Goal: Information Seeking & Learning: Learn about a topic

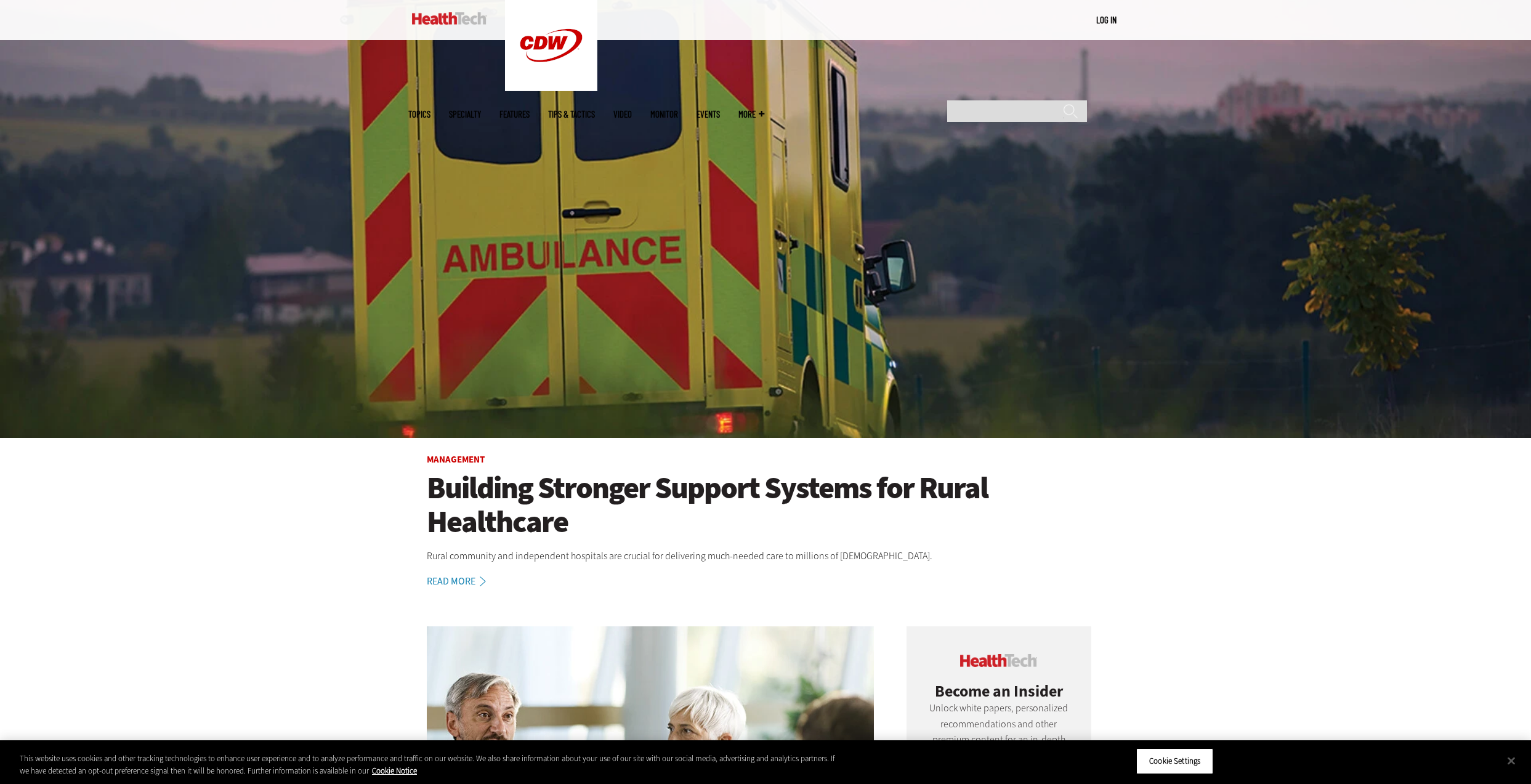
scroll to position [217, 0]
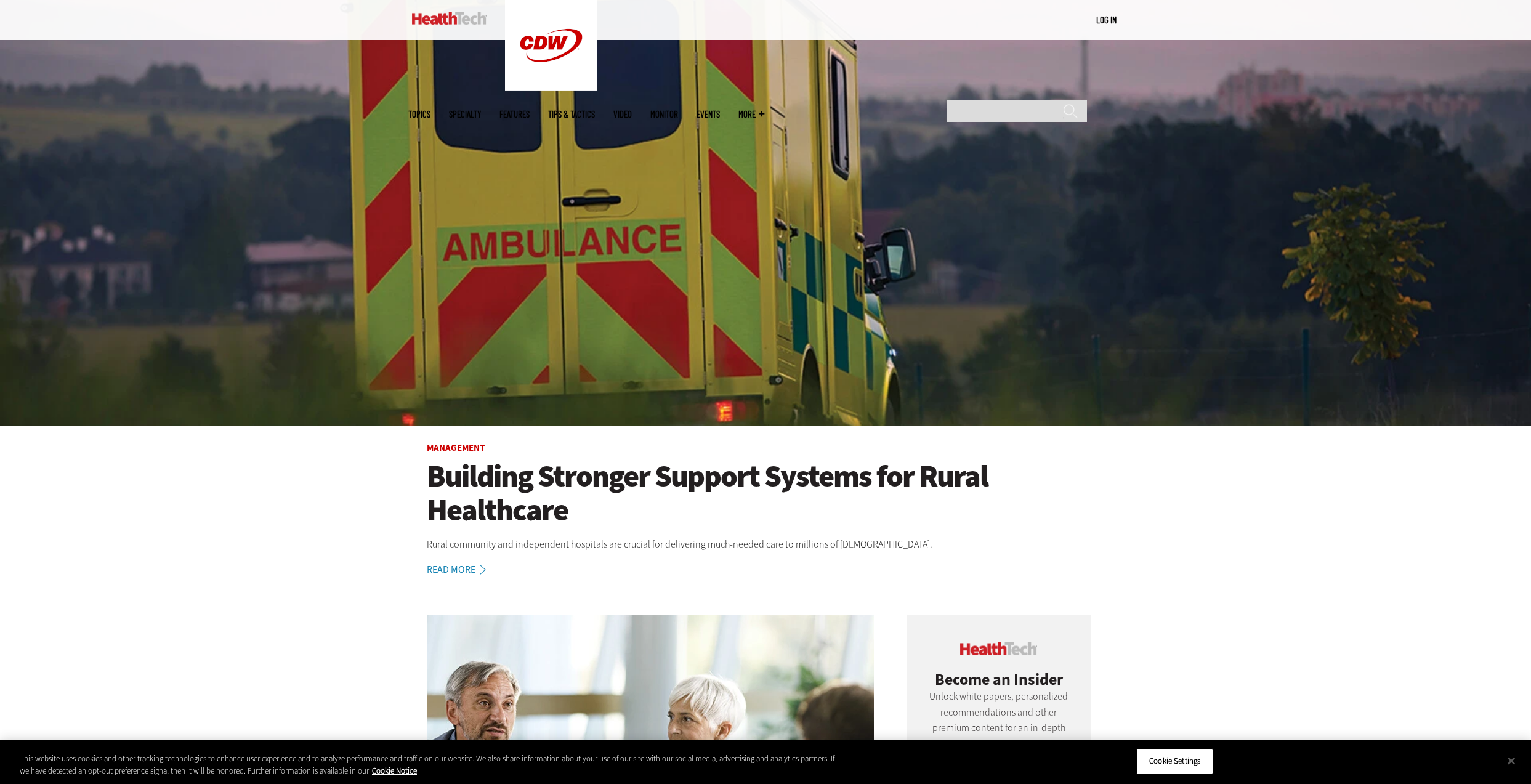
click at [452, 570] on link "Read More" at bounding box center [463, 569] width 72 height 10
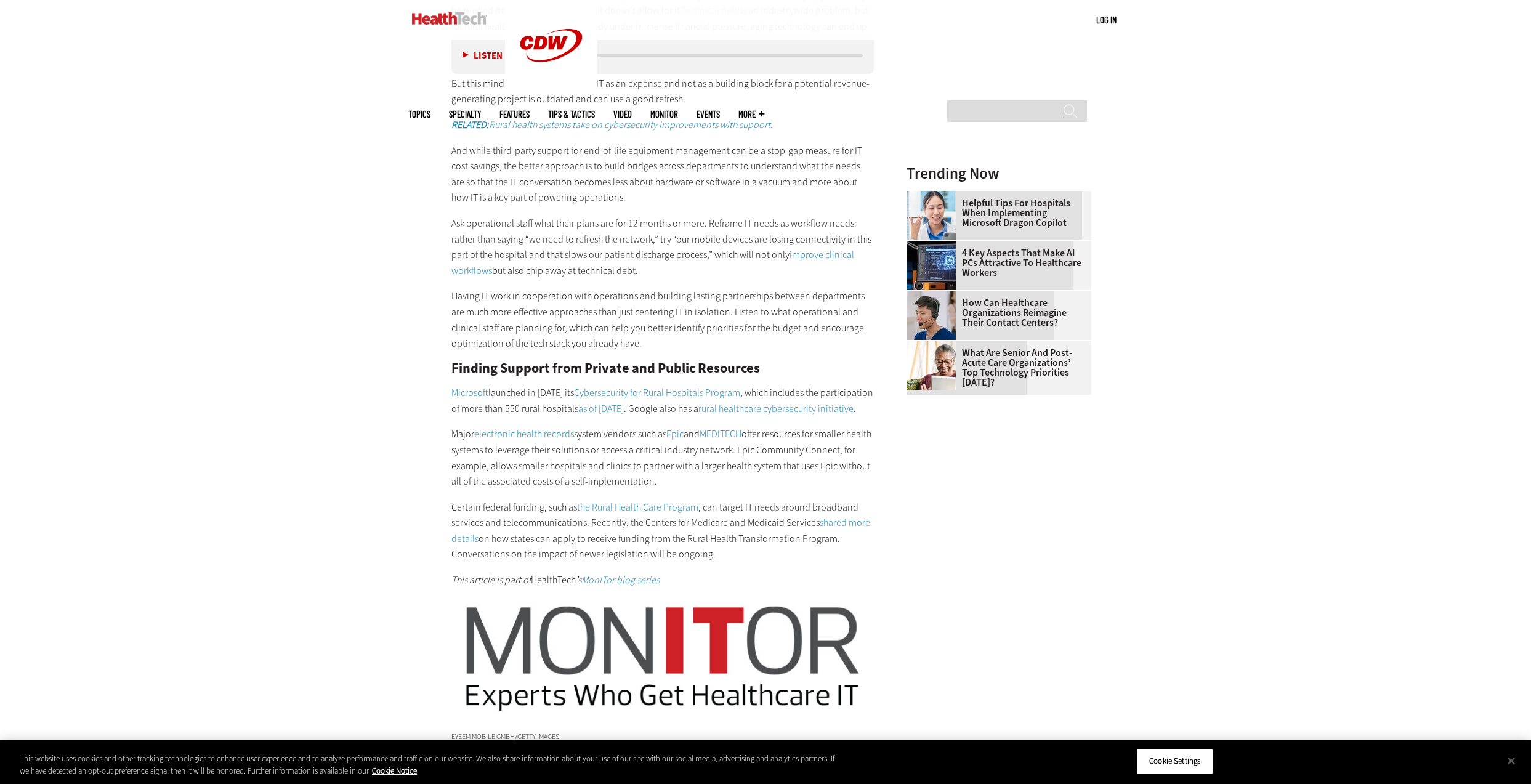
scroll to position [1531, 0]
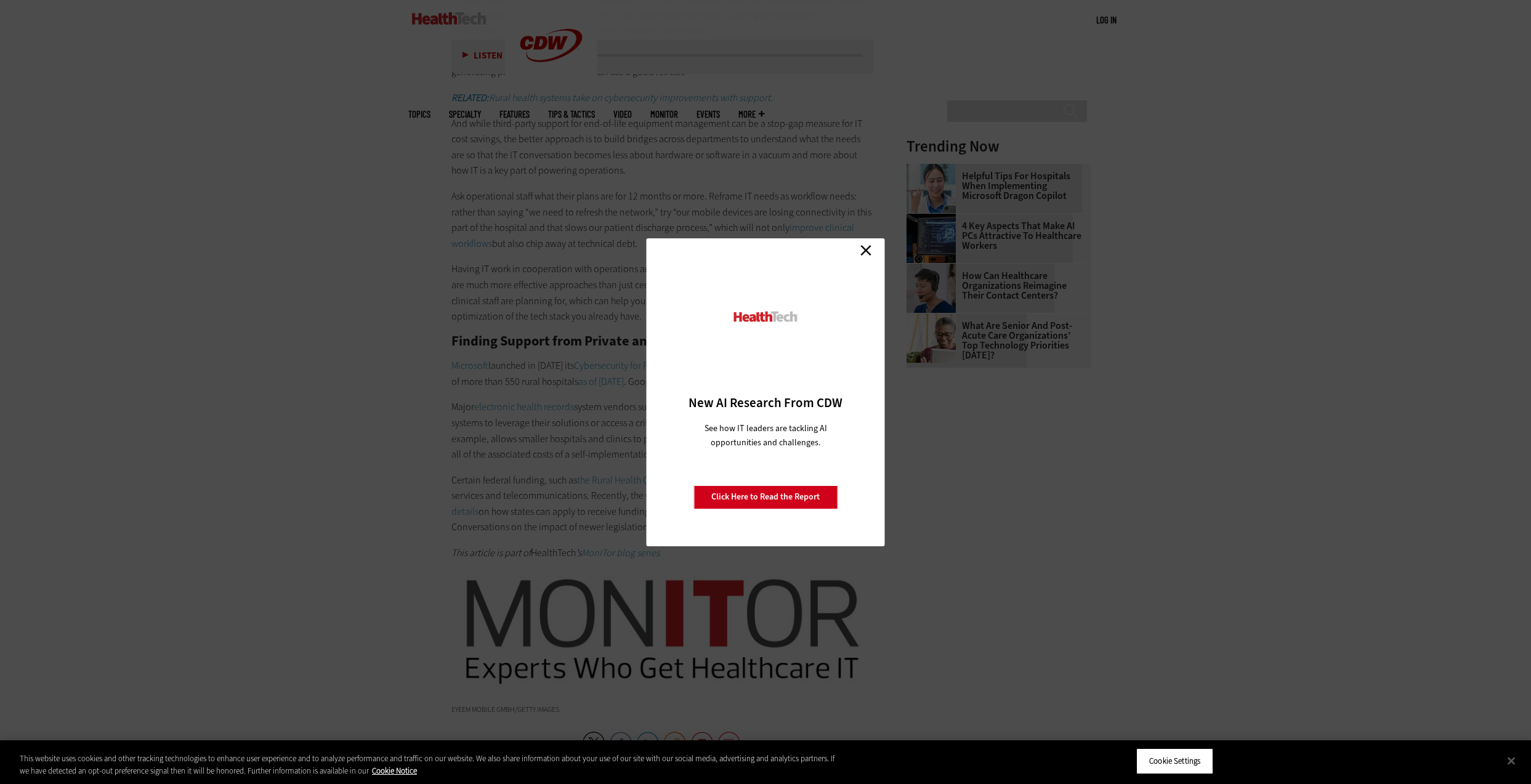
click at [868, 253] on link "Close" at bounding box center [866, 251] width 18 height 18
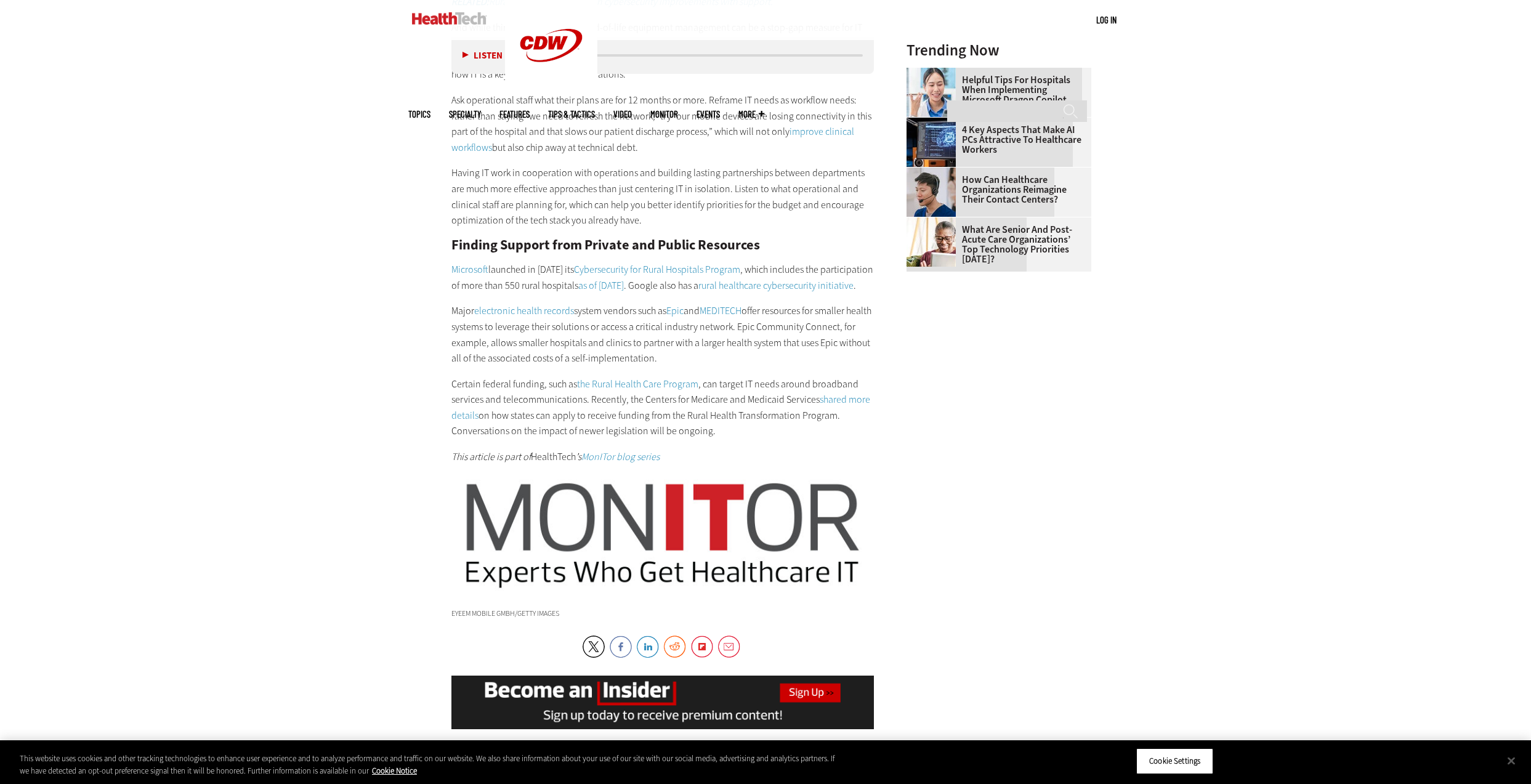
scroll to position [1321, 0]
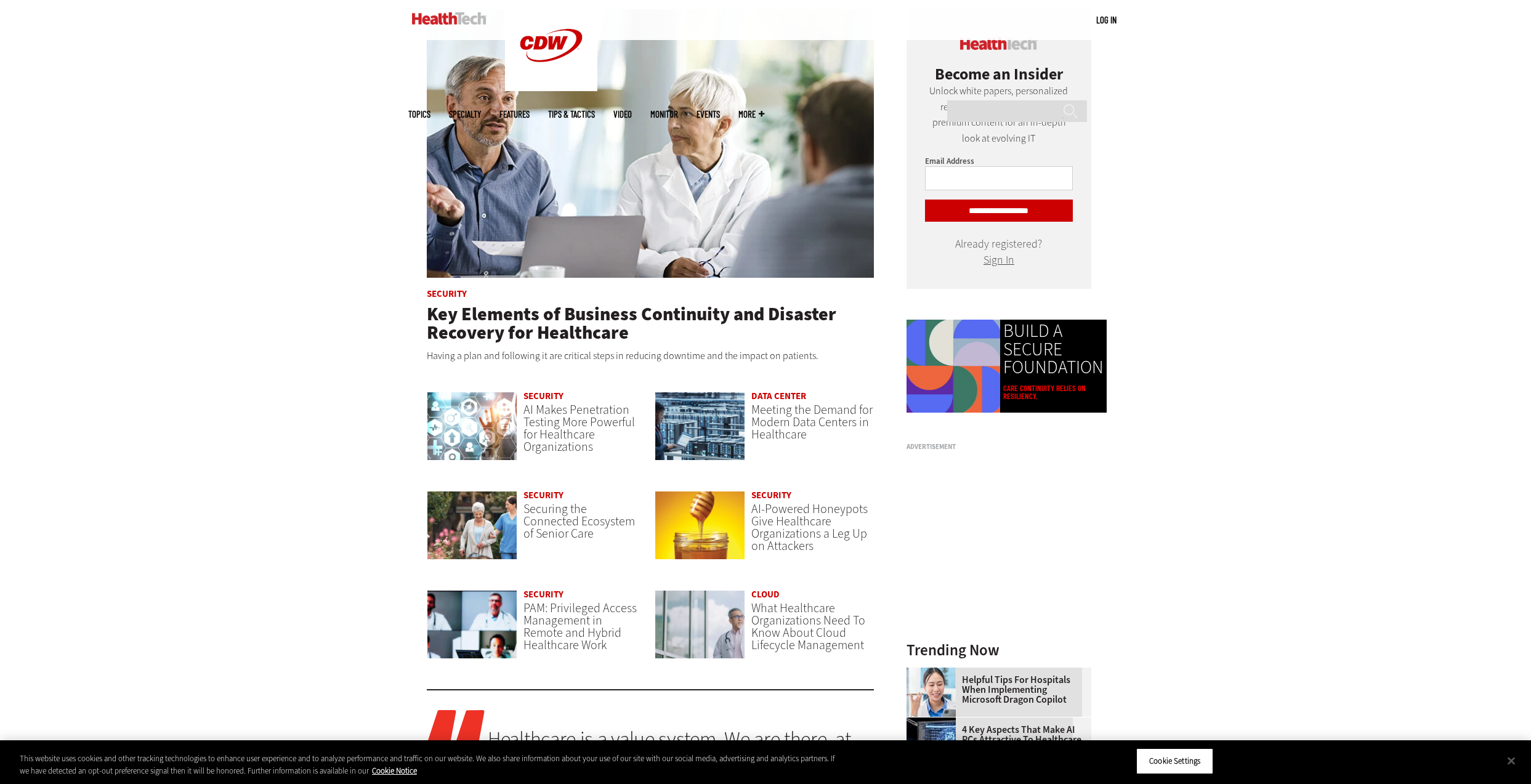
scroll to position [627, 0]
